Goal: Task Accomplishment & Management: Use online tool/utility

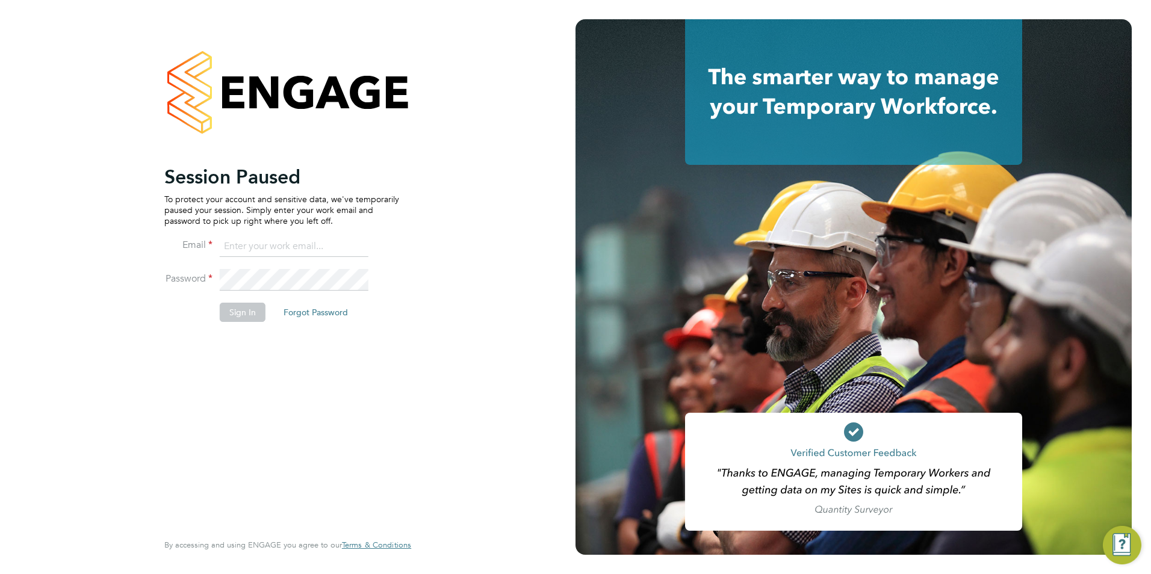
type input "chloe@18rec.com"
click at [252, 317] on button "Sign In" at bounding box center [243, 312] width 46 height 19
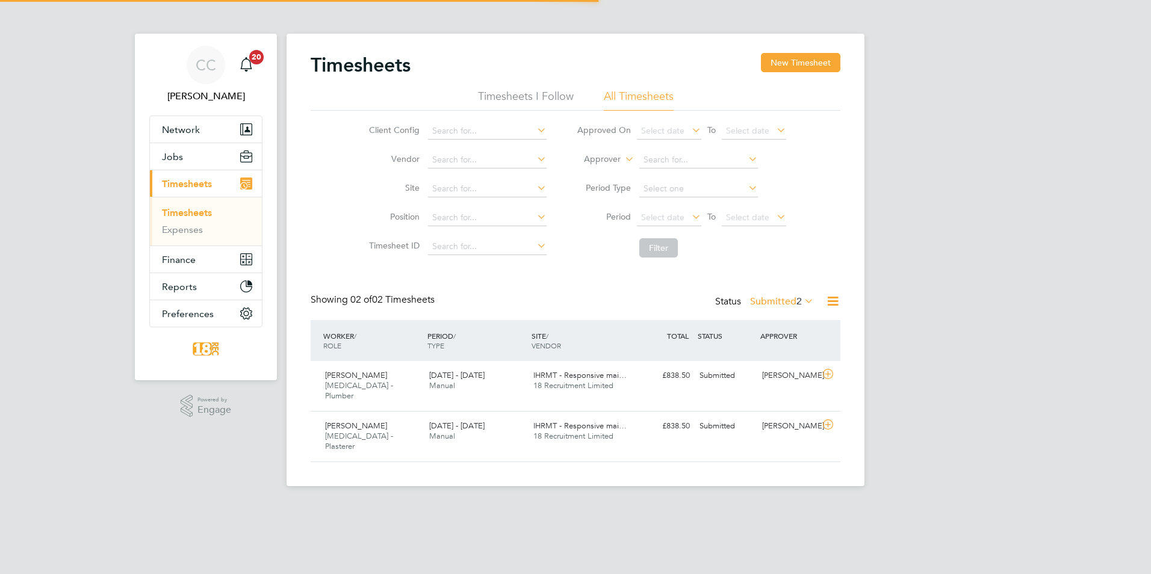
scroll to position [31, 105]
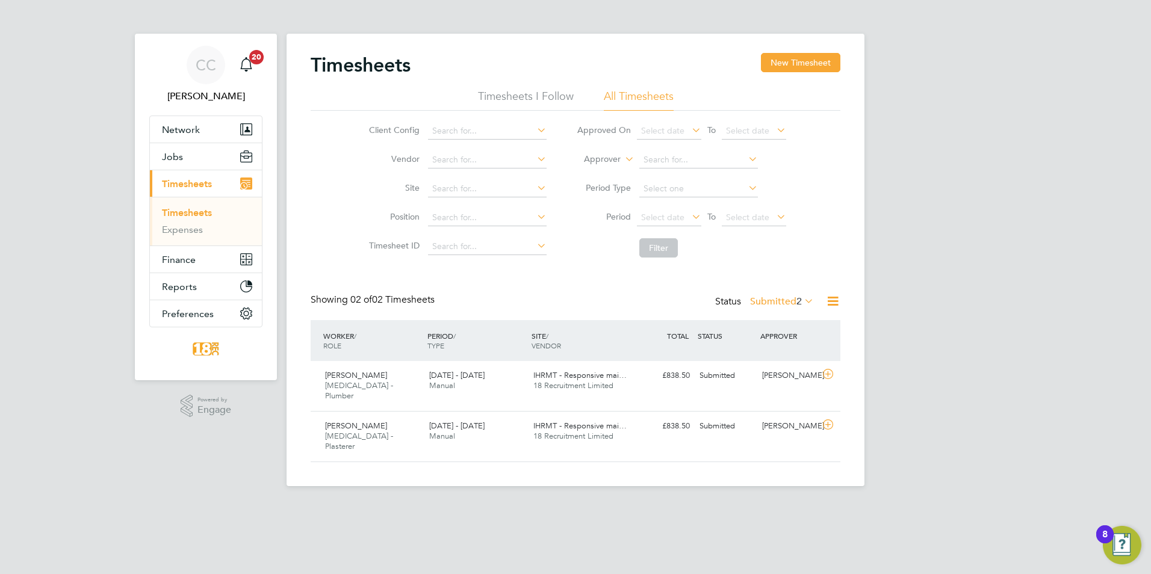
click at [521, 520] on html "CC [PERSON_NAME] Notifications 20 Applications: Network Team Members Businesses…" at bounding box center [575, 298] width 1151 height 596
